Goal: Task Accomplishment & Management: Manage account settings

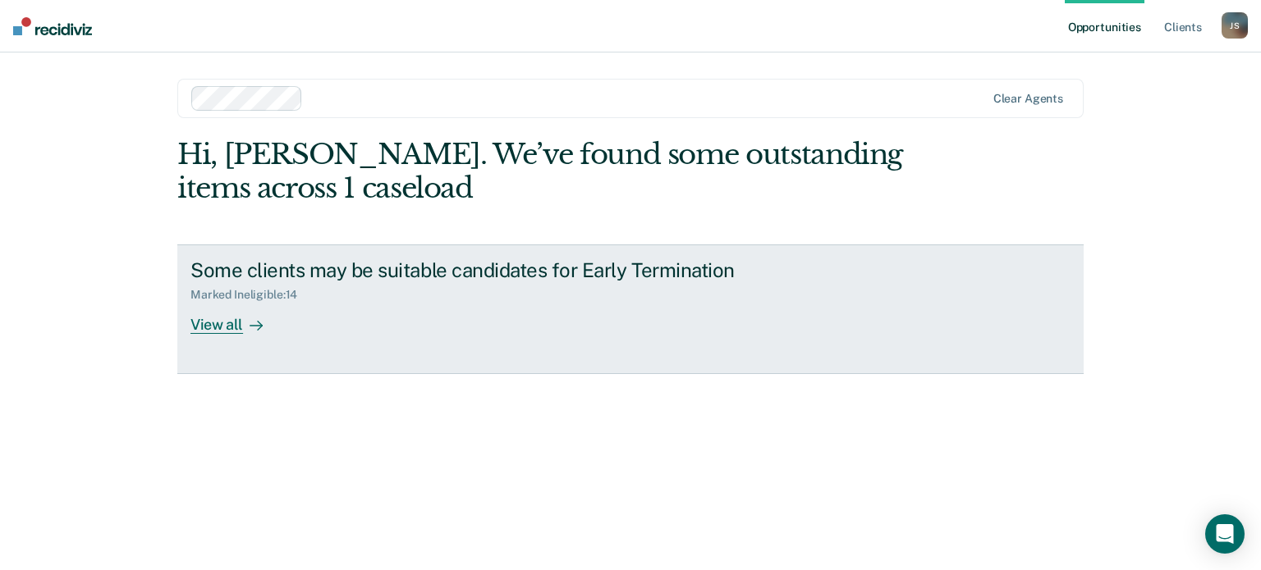
click at [213, 329] on div "View all" at bounding box center [236, 318] width 92 height 32
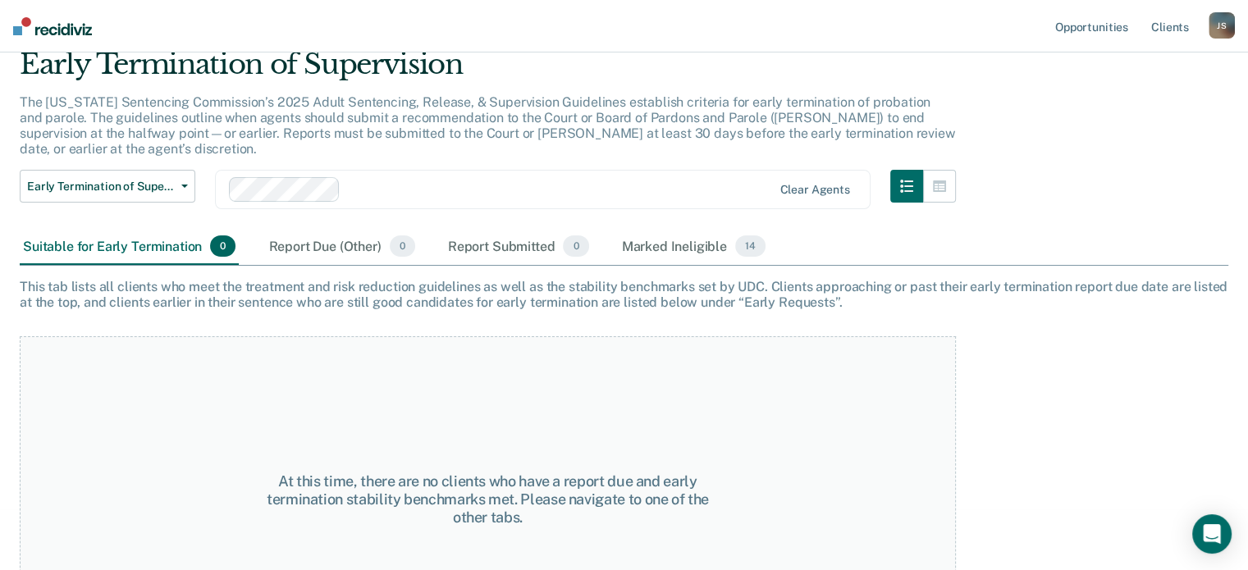
scroll to position [135, 0]
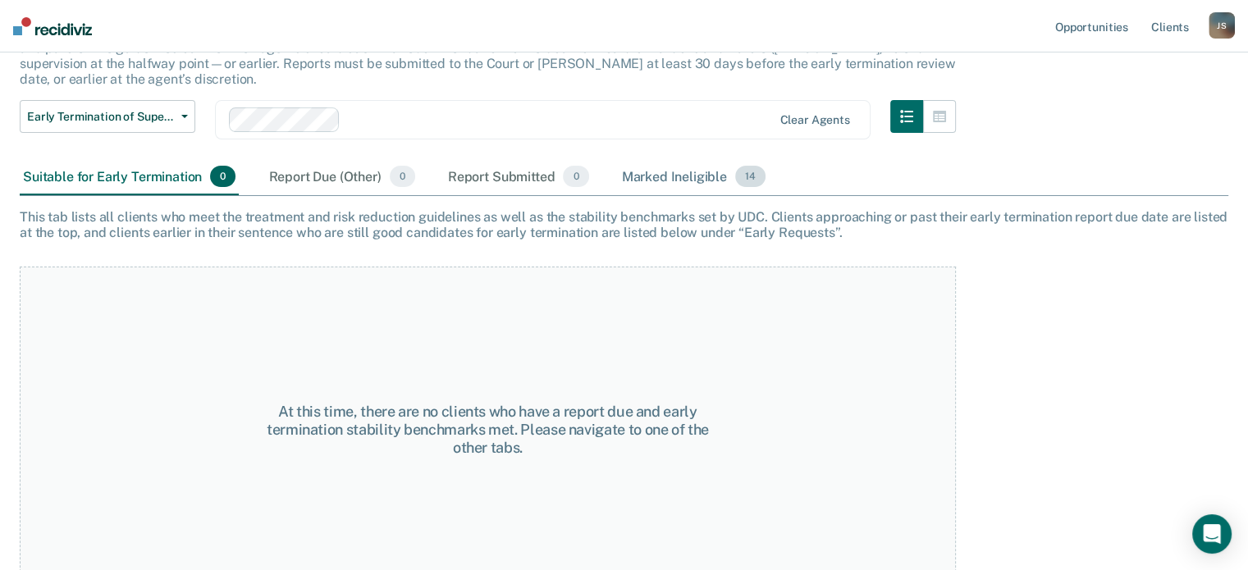
click at [691, 159] on div "Marked Ineligible 14" at bounding box center [694, 177] width 150 height 36
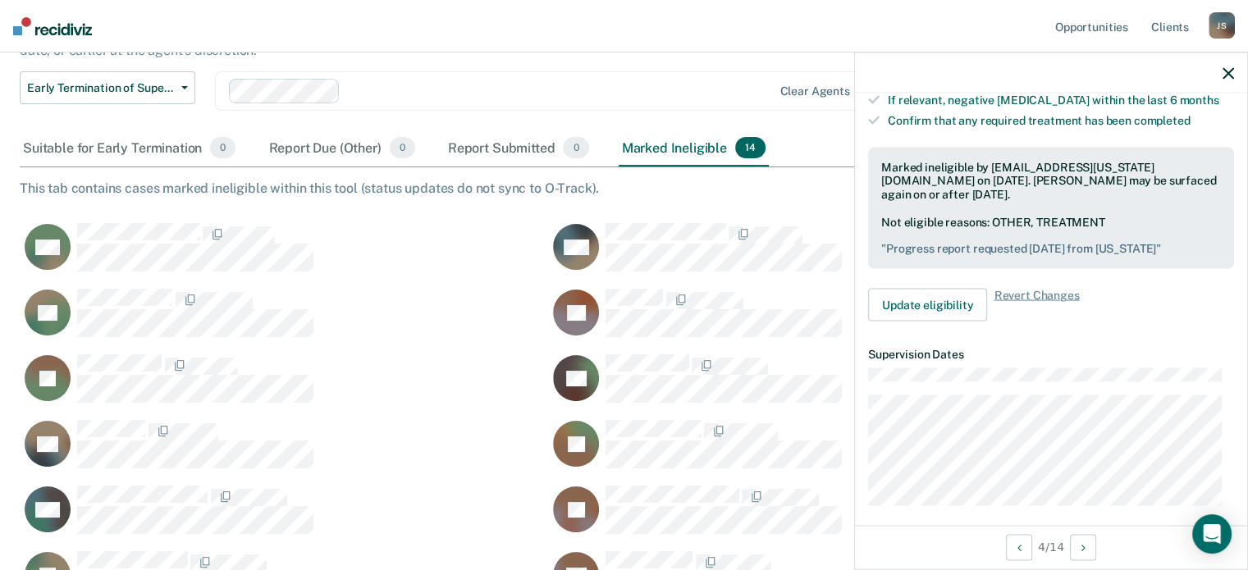
scroll to position [447, 0]
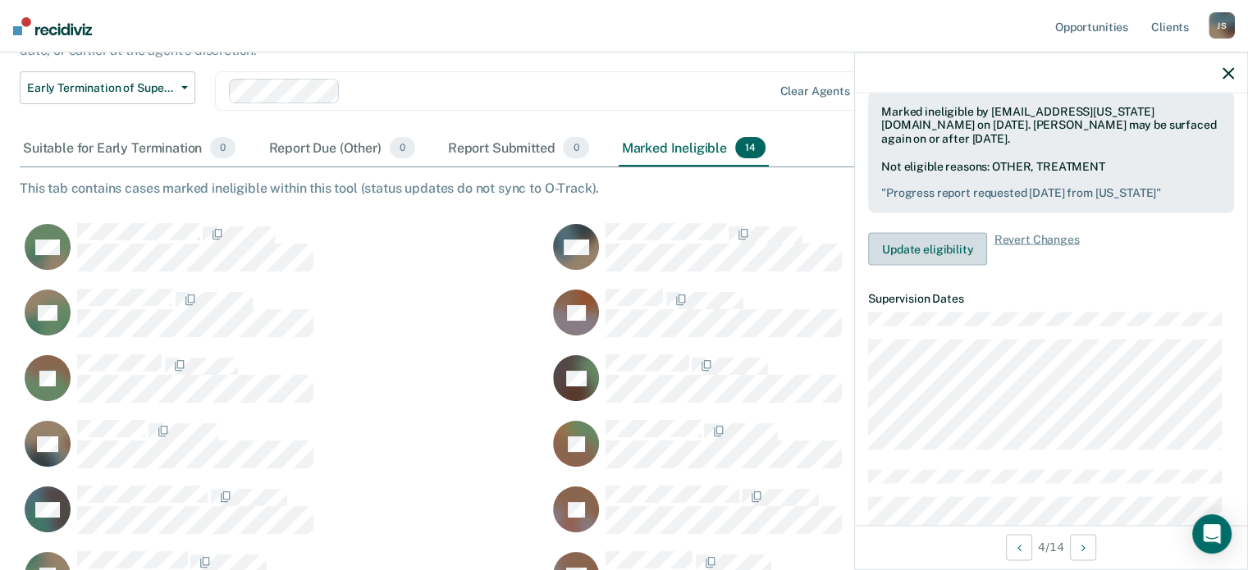
click at [919, 233] on button "Update eligibility" at bounding box center [927, 249] width 119 height 33
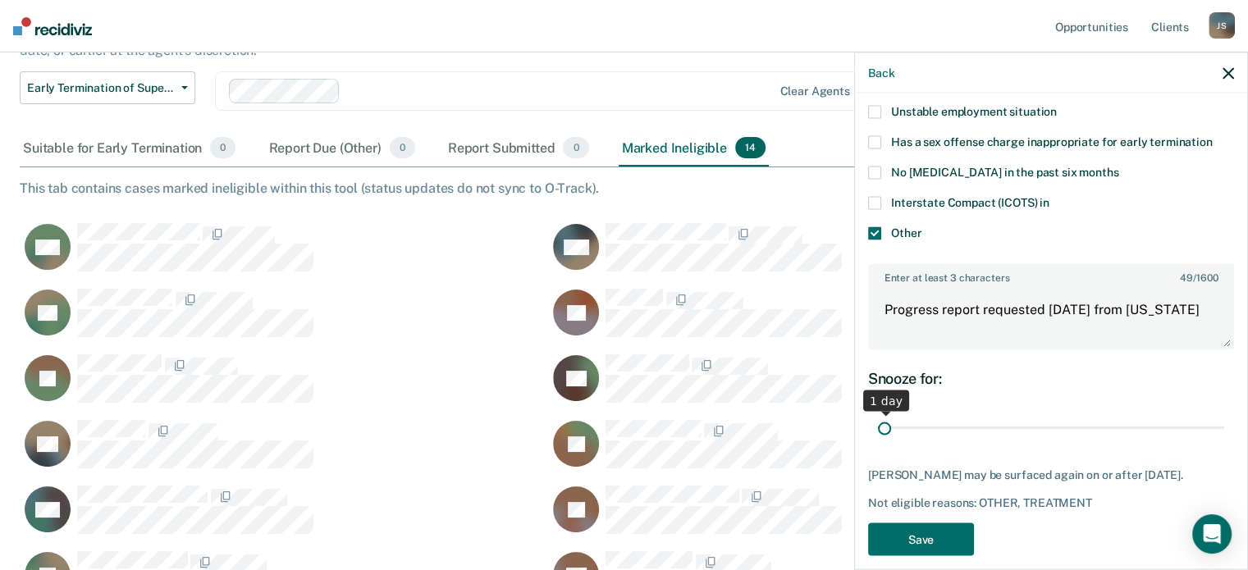
drag, startPoint x: 1099, startPoint y: 406, endPoint x: 799, endPoint y: 378, distance: 301.8
type input "1"
click at [878, 414] on input "range" at bounding box center [1051, 428] width 346 height 29
drag, startPoint x: 1193, startPoint y: 292, endPoint x: 865, endPoint y: 294, distance: 327.5
click at [865, 294] on div "EL Which of the following requirements has [PERSON_NAME] not met? Pending warra…" at bounding box center [1051, 330] width 392 height 473
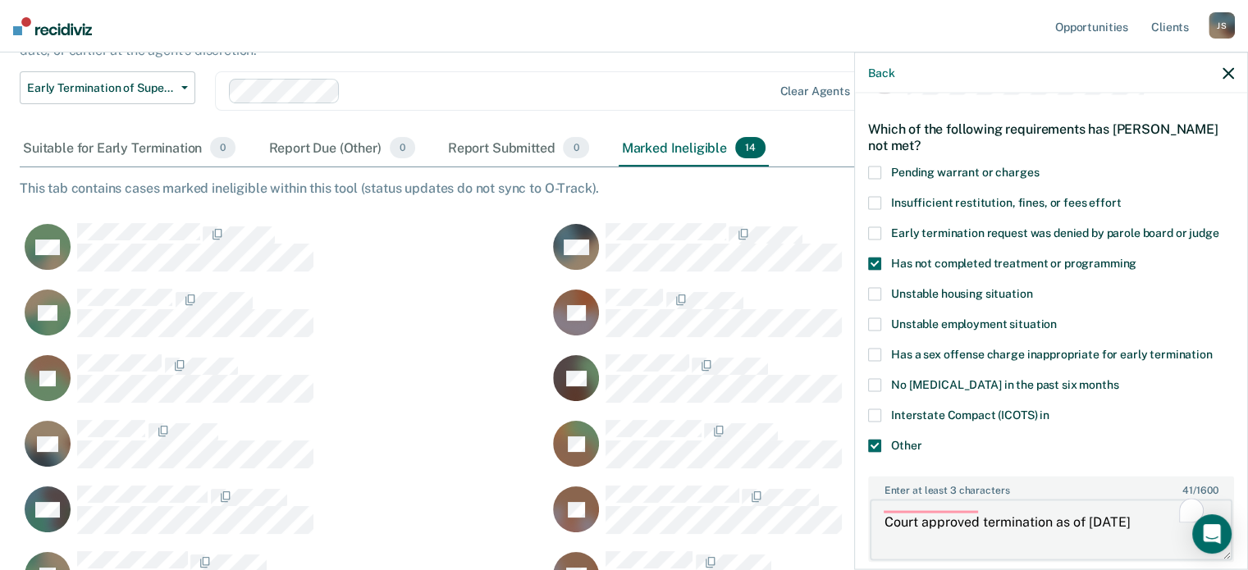
scroll to position [0, 0]
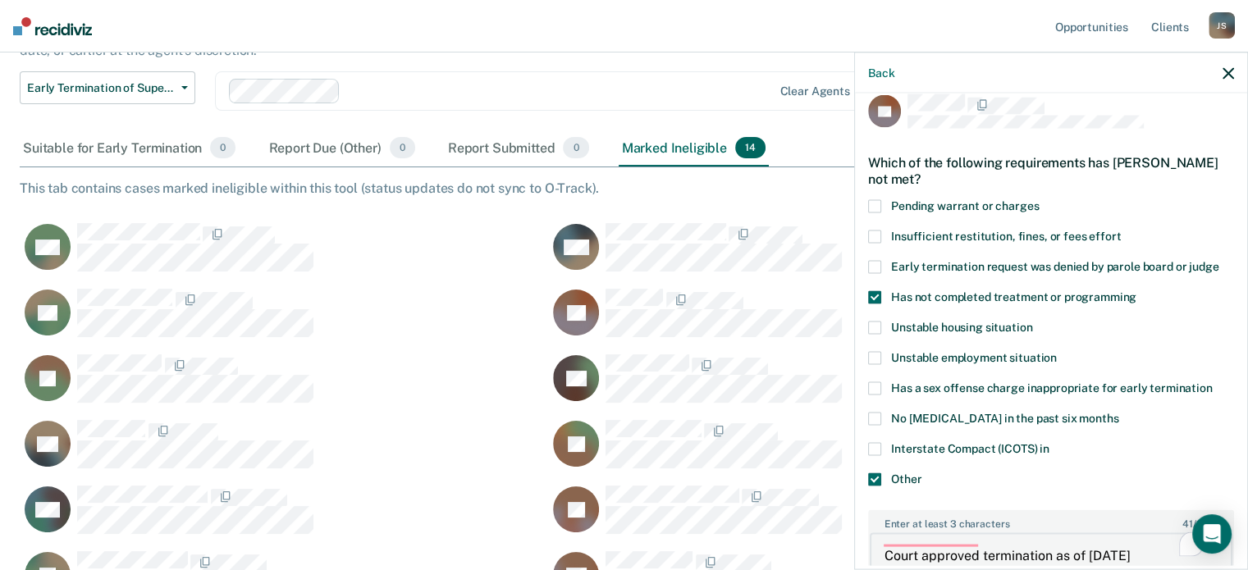
type textarea "Court approved termination as of [DATE]"
click at [878, 291] on span at bounding box center [874, 297] width 13 height 13
click at [1137, 291] on input "Has not completed treatment or programming" at bounding box center [1137, 291] width 0 height 0
click at [877, 473] on span at bounding box center [874, 479] width 13 height 13
click at [922, 473] on input "Other" at bounding box center [922, 473] width 0 height 0
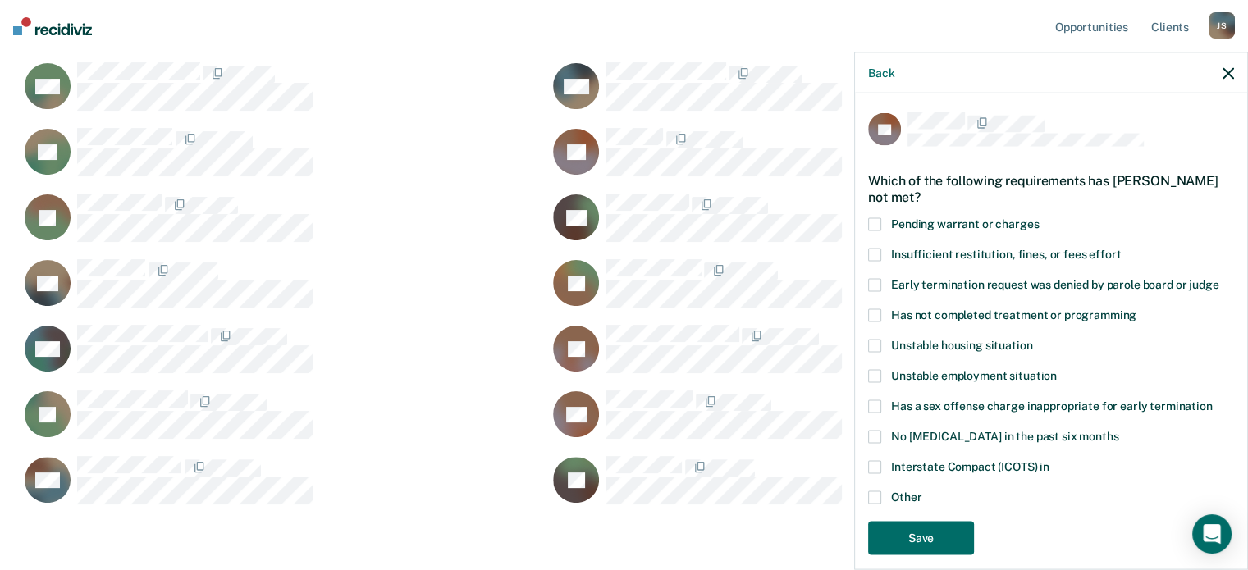
scroll to position [328, 0]
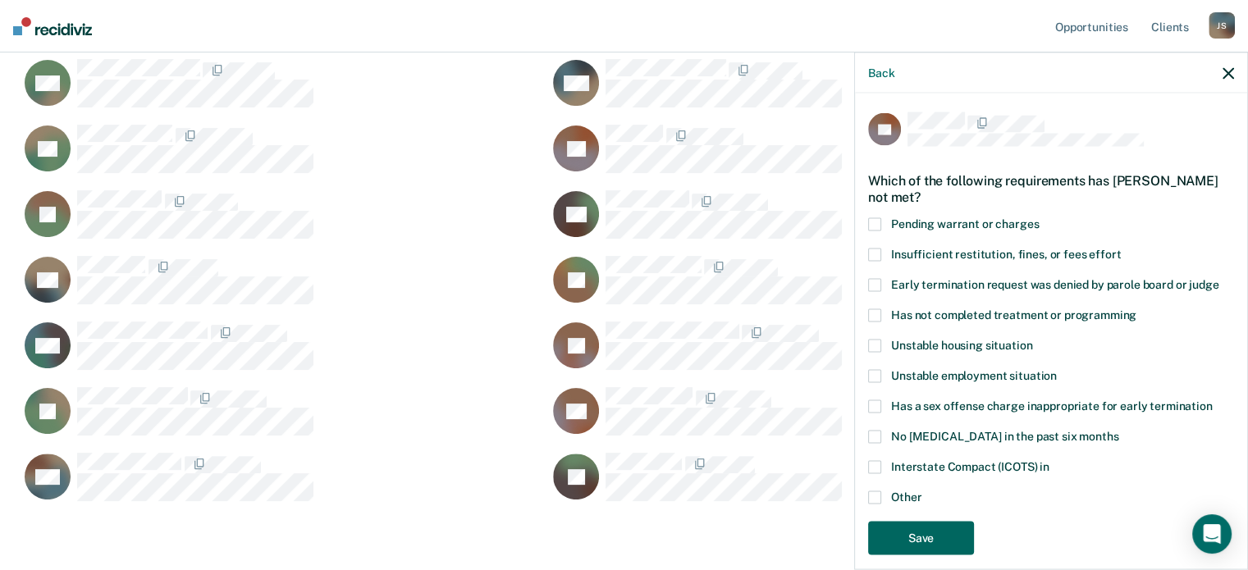
click at [933, 521] on button "Save" at bounding box center [921, 538] width 106 height 34
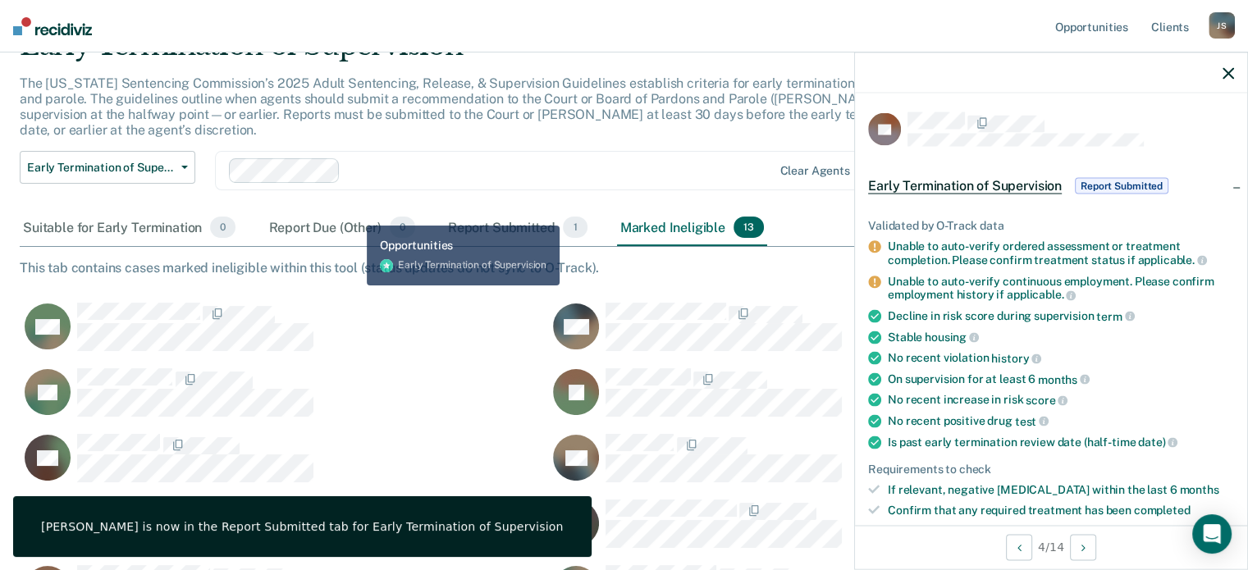
scroll to position [0, 0]
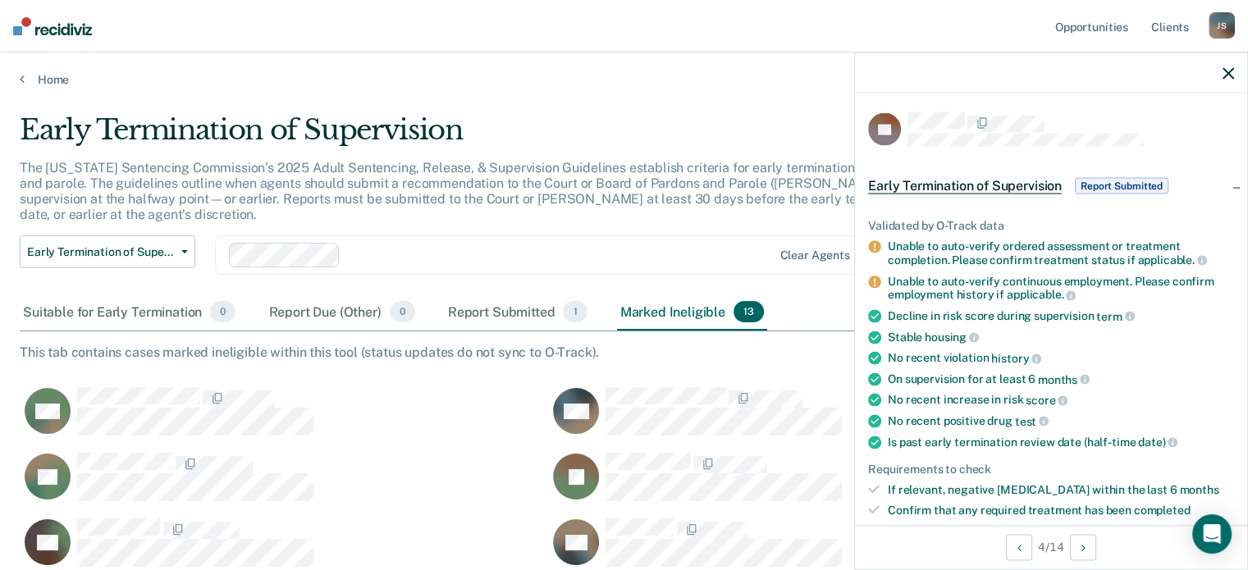
click at [1127, 186] on span "Report Submitted" at bounding box center [1122, 186] width 94 height 16
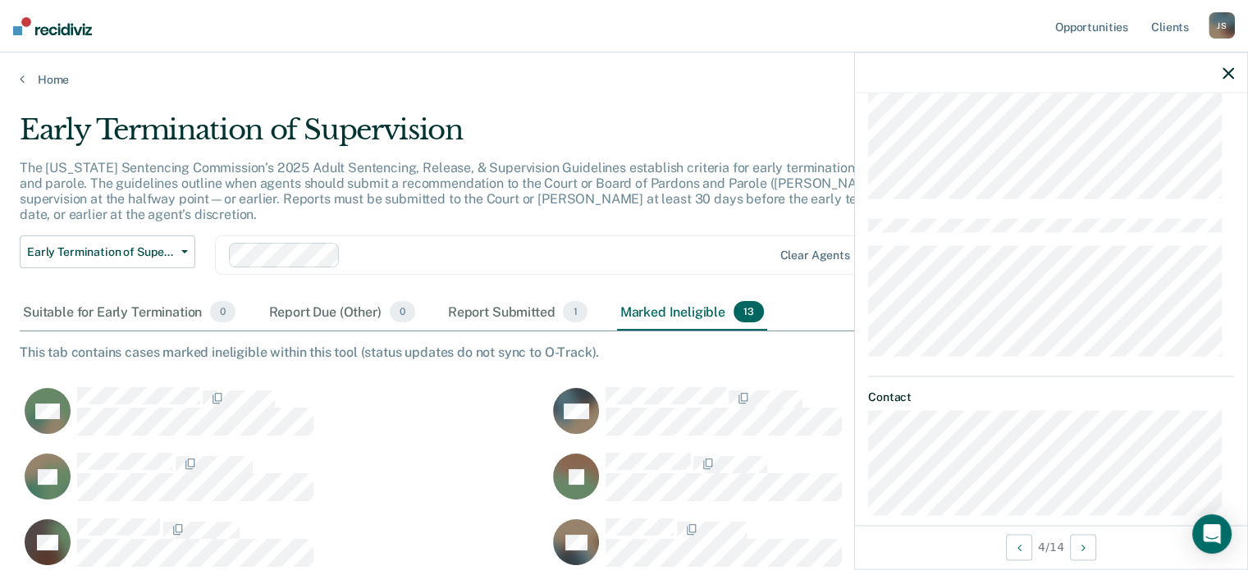
scroll to position [179, 0]
click at [1225, 75] on icon "button" at bounding box center [1228, 72] width 11 height 11
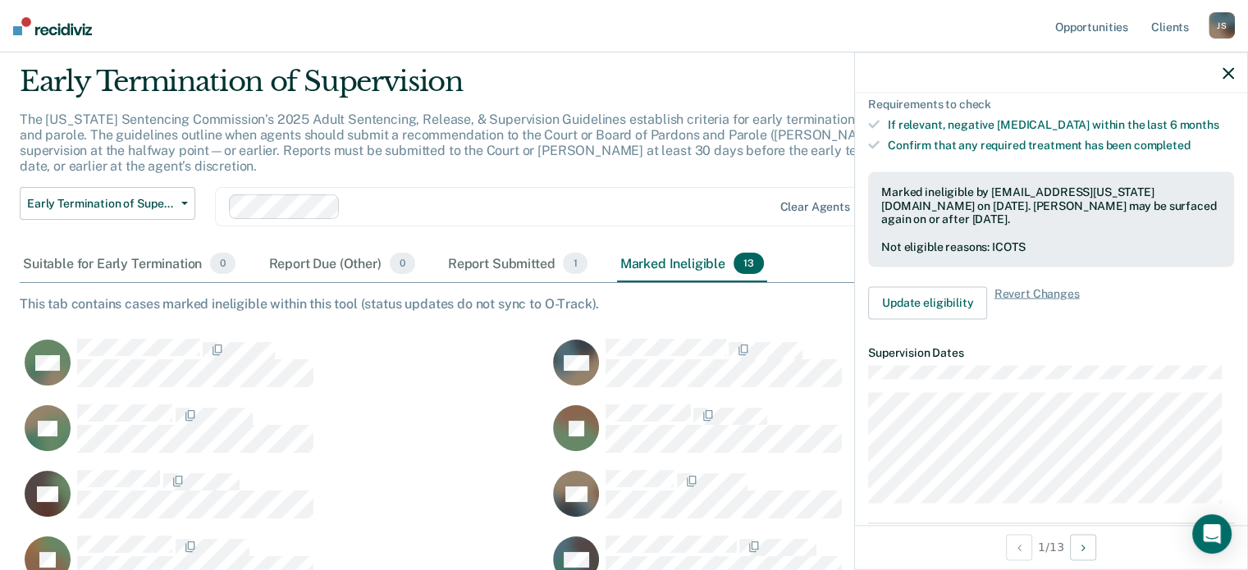
scroll to position [328, 0]
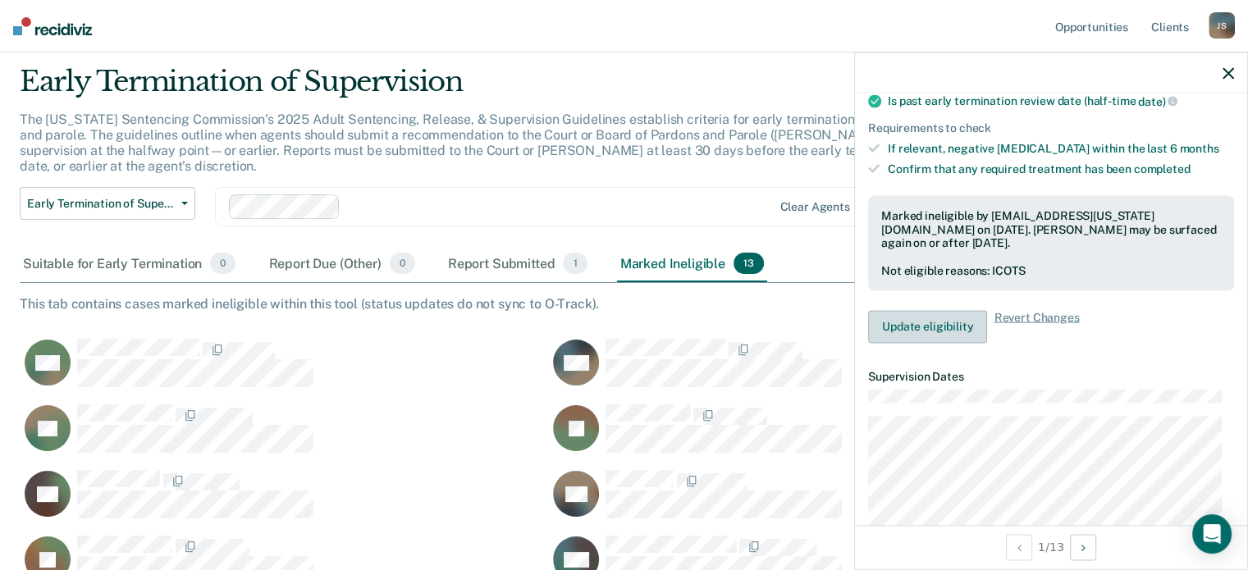
click at [931, 318] on button "Update eligibility" at bounding box center [927, 326] width 119 height 33
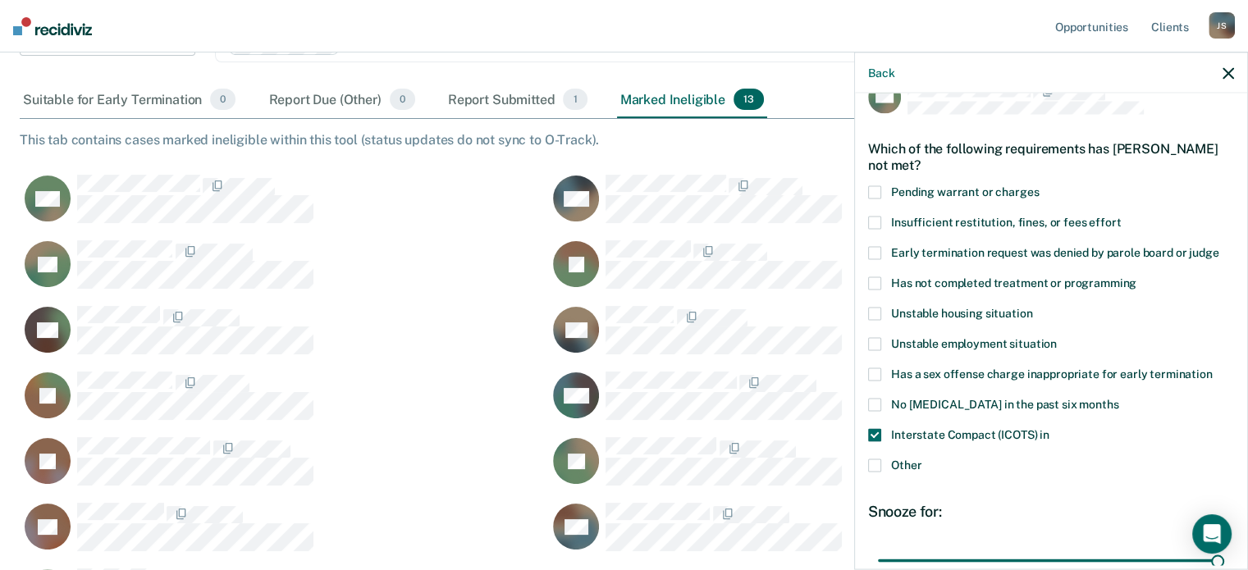
scroll to position [197, 0]
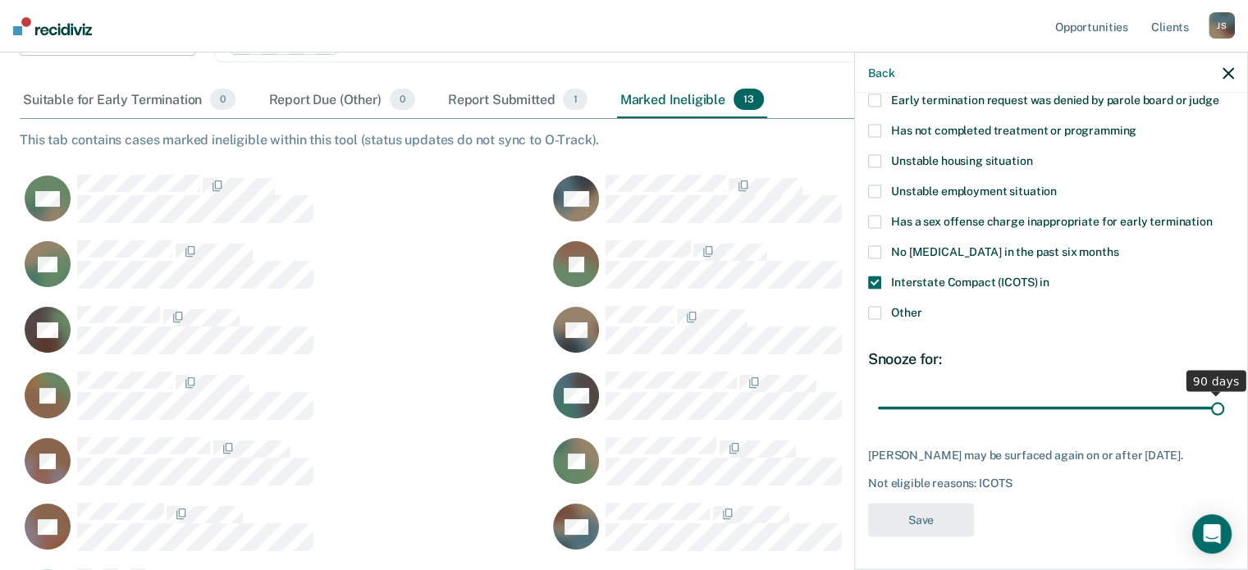
drag, startPoint x: 1205, startPoint y: 396, endPoint x: 1225, endPoint y: 406, distance: 22.0
click at [1225, 406] on input "range" at bounding box center [1051, 408] width 346 height 29
click at [1028, 453] on div "[PERSON_NAME] may be surfaced again on or after [DATE]." at bounding box center [1051, 456] width 366 height 14
type input "90"
drag, startPoint x: 1208, startPoint y: 393, endPoint x: 1221, endPoint y: 393, distance: 12.3
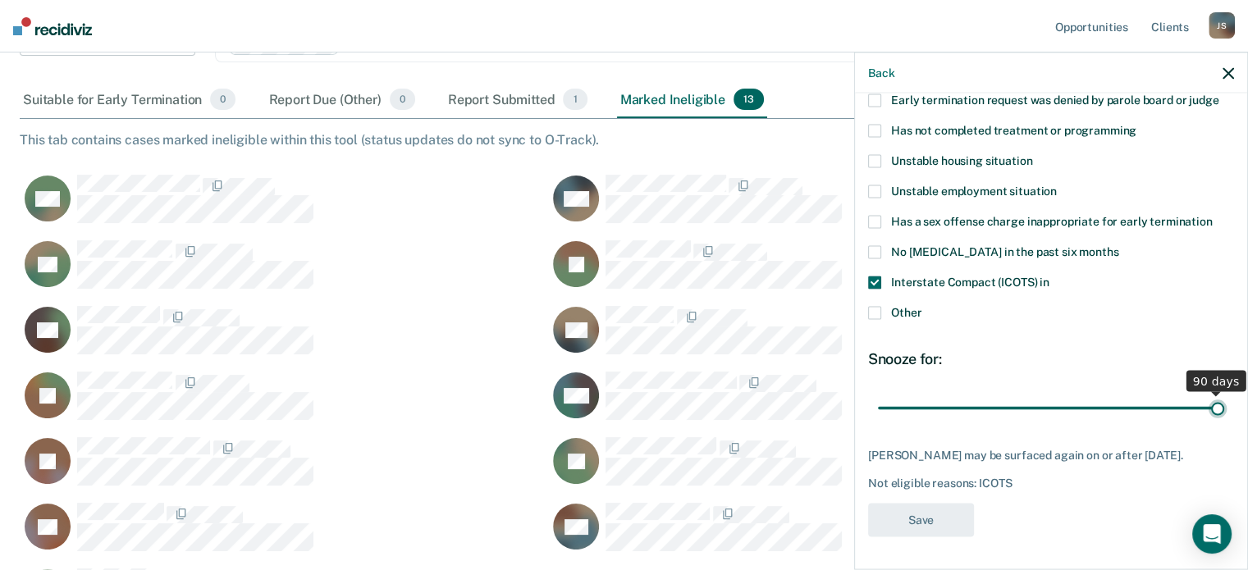
click at [1221, 394] on input "range" at bounding box center [1051, 408] width 346 height 29
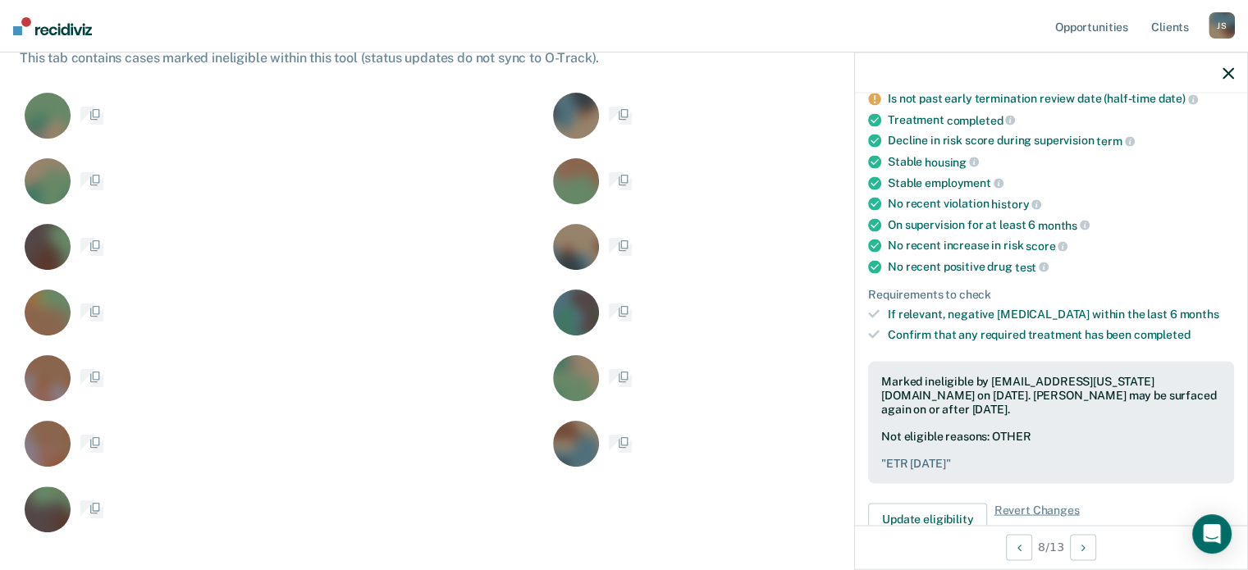
scroll to position [170, 0]
